Goal: Task Accomplishment & Management: Use online tool/utility

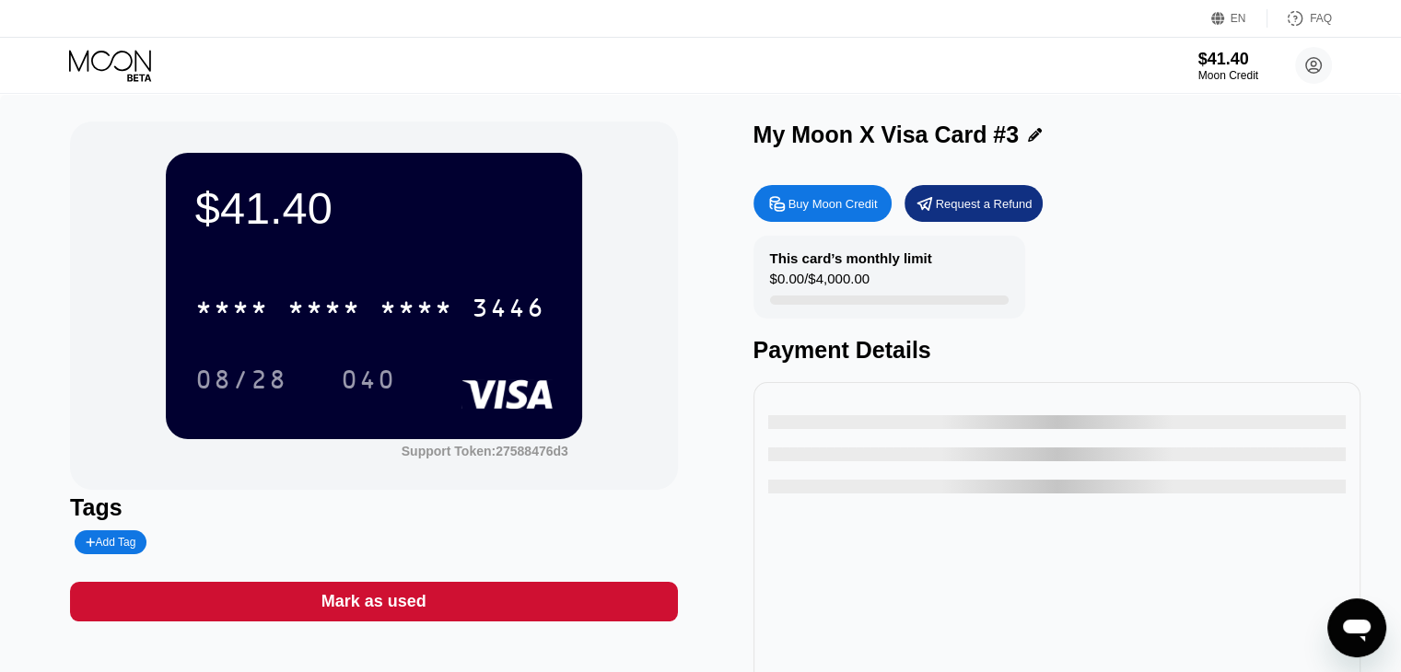
click at [99, 61] on icon at bounding box center [112, 66] width 86 height 32
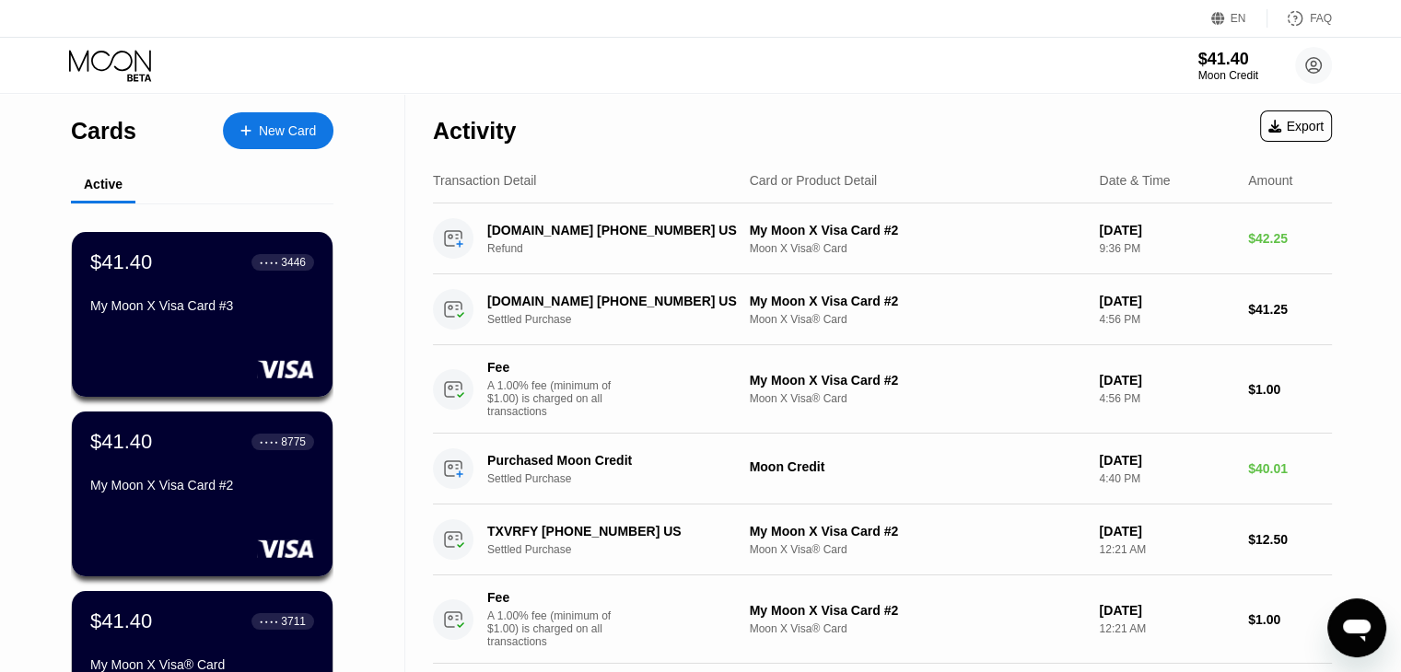
click at [297, 133] on div "New Card" at bounding box center [287, 131] width 57 height 16
